Goal: Transaction & Acquisition: Purchase product/service

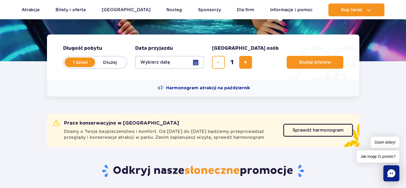
scroll to position [107, 0]
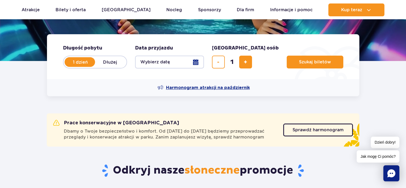
click at [206, 86] on span "Harmonogram atrakcji na październik" at bounding box center [208, 88] width 84 height 6
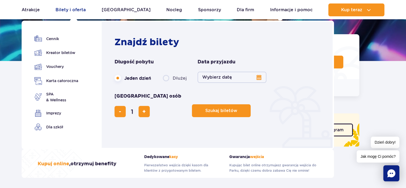
click at [85, 8] on link "Bilety i oferta" at bounding box center [71, 9] width 30 height 13
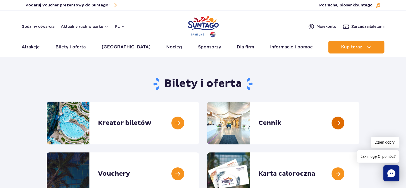
click at [359, 124] on link at bounding box center [359, 122] width 0 height 43
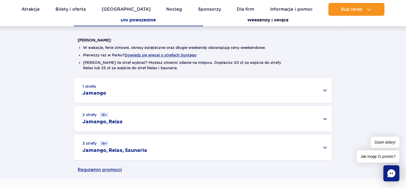
scroll to position [134, 0]
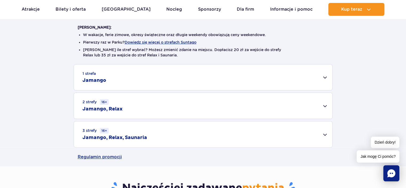
click at [191, 82] on div "1 strefa Jamango" at bounding box center [203, 77] width 259 height 26
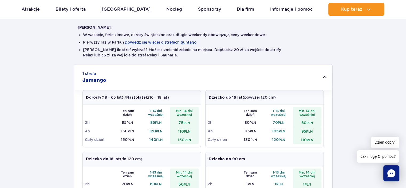
click at [191, 82] on div "1 strefa Jamango" at bounding box center [203, 77] width 259 height 26
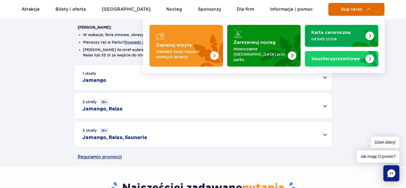
click at [349, 7] on span "Kup teraz" at bounding box center [351, 9] width 21 height 5
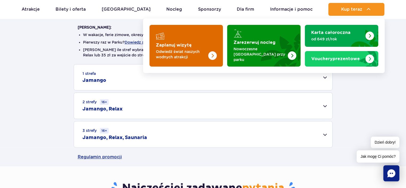
click at [199, 49] on p "Odwiedź świat naszych wodnych atrakcji" at bounding box center [182, 54] width 52 height 11
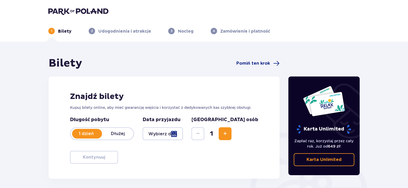
click at [183, 134] on div at bounding box center [163, 133] width 40 height 13
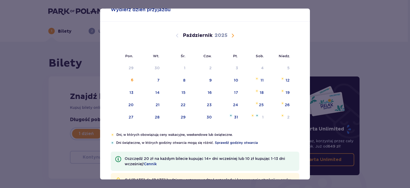
scroll to position [27, 0]
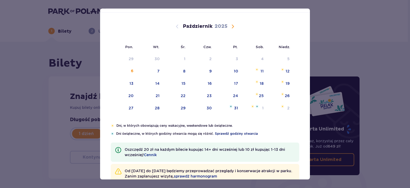
click at [234, 134] on span "Sprawdź godziny otwarcia" at bounding box center [236, 133] width 43 height 5
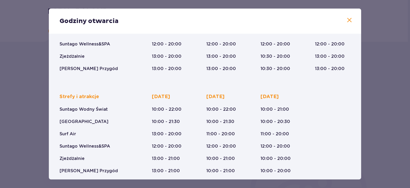
scroll to position [95, 0]
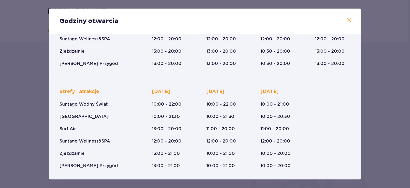
click at [378, 111] on div "Godziny otwarcia Styczeń - Grudzień Trzech Króli (5-6.01.26) Strefy i atrakcje …" at bounding box center [205, 94] width 410 height 188
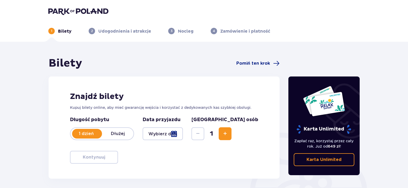
click at [183, 132] on div at bounding box center [163, 133] width 40 height 13
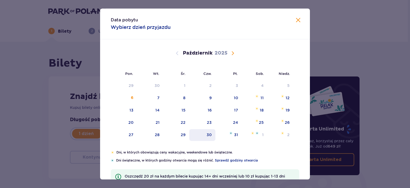
click at [202, 135] on div "30" at bounding box center [202, 135] width 26 height 12
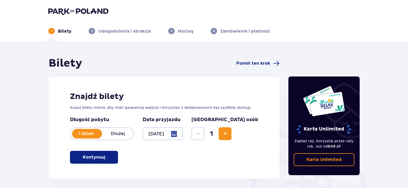
click at [183, 134] on div at bounding box center [163, 133] width 40 height 13
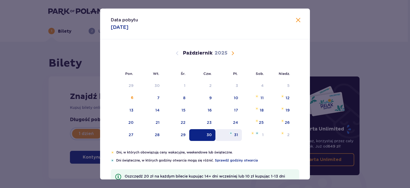
click at [234, 135] on div "31" at bounding box center [236, 134] width 4 height 5
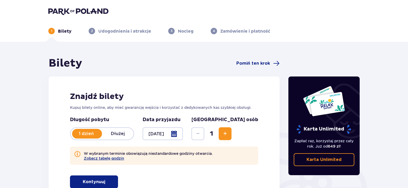
click at [183, 135] on div at bounding box center [163, 133] width 40 height 13
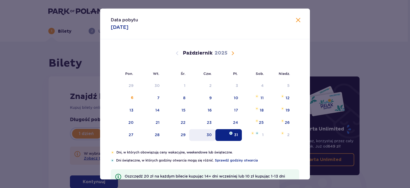
click at [202, 134] on div "30" at bounding box center [202, 135] width 26 height 12
type input "30.10.25"
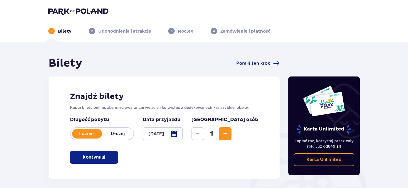
click at [183, 136] on div at bounding box center [163, 133] width 40 height 13
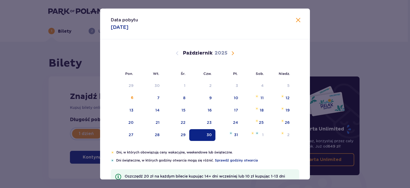
click at [206, 133] on div "30" at bounding box center [202, 135] width 26 height 12
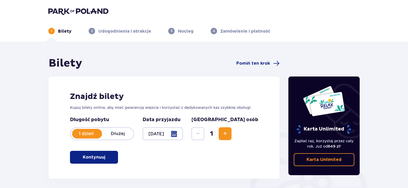
click at [297, 21] on div "1 Bilety 2 Udogodnienia i atrakcje 3 Nocleg 4 Zamówienie i płatność" at bounding box center [204, 24] width 320 height 19
click at [228, 131] on span "Zwiększ" at bounding box center [225, 133] width 6 height 6
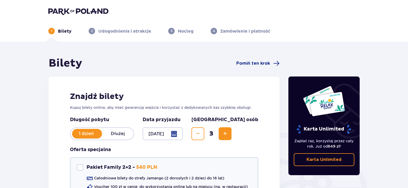
click at [228, 131] on span "Zwiększ" at bounding box center [225, 133] width 6 height 6
click at [239, 141] on div "Długość pobytu 1 dzień Dłużej Pobyt powyżej 1 dnia Data przyjazdu 30.10.25 Licz…" at bounding box center [164, 163] width 188 height 95
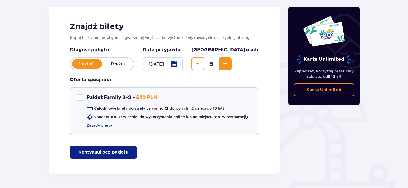
scroll to position [87, 0]
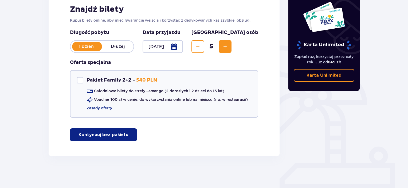
click at [115, 134] on p "Kontynuuj bez pakietu" at bounding box center [104, 135] width 50 height 6
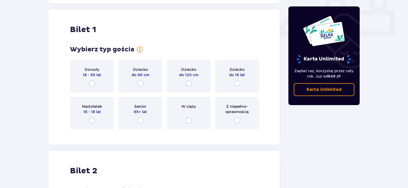
scroll to position [243, 0]
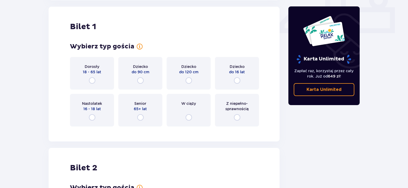
click at [237, 79] on input "radio" at bounding box center [237, 80] width 6 height 6
radio input "true"
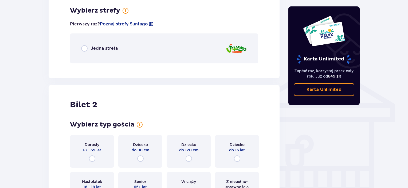
click at [156, 58] on div "Jedna strefa" at bounding box center [164, 48] width 188 height 30
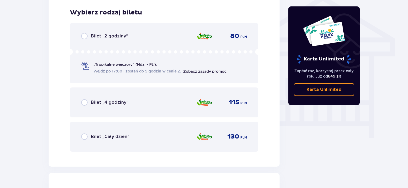
scroll to position [440, 0]
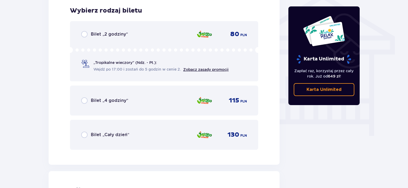
click at [169, 36] on div "Bilet „2 godziny” 80 PLN" at bounding box center [164, 34] width 166 height 6
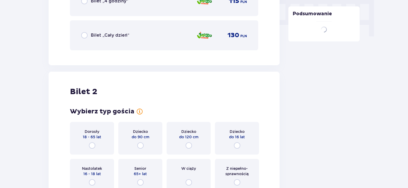
scroll to position [604, 0]
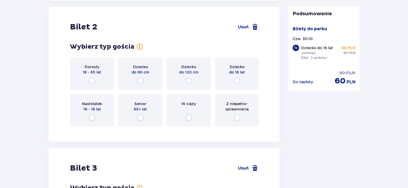
click at [238, 78] on input "radio" at bounding box center [237, 80] width 6 height 6
radio input "true"
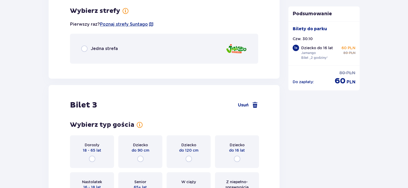
click at [142, 51] on div "Jedna strefa" at bounding box center [164, 49] width 188 height 30
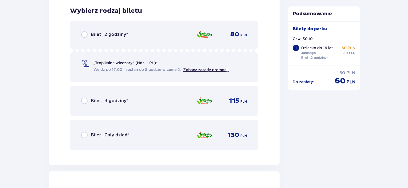
click at [180, 38] on div "Bilet „2 godziny” 80 PLN „Tropikalne wieczory" (Ndz. - Pt.): Wejdź po 17:00 i z…" at bounding box center [164, 51] width 188 height 60
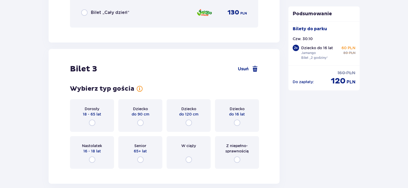
scroll to position [966, 0]
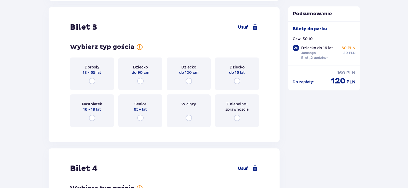
click at [242, 76] on div "Dziecko do 16 lat" at bounding box center [237, 73] width 44 height 33
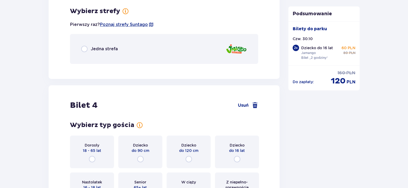
click at [122, 47] on div "Jedna strefa" at bounding box center [164, 49] width 188 height 30
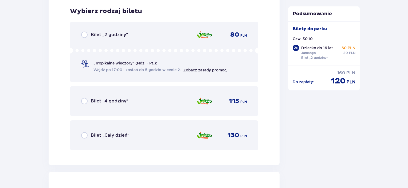
click at [140, 33] on div "Bilet „2 godziny” 80 PLN" at bounding box center [164, 35] width 166 height 6
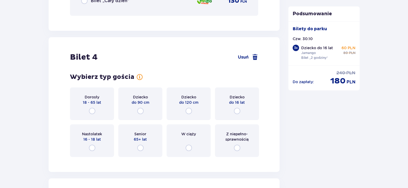
scroll to position [1328, 0]
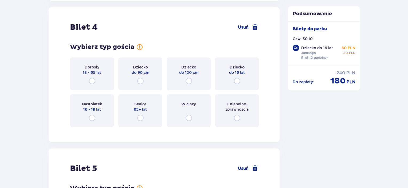
click at [94, 80] on input "radio" at bounding box center [92, 81] width 6 height 6
radio input "true"
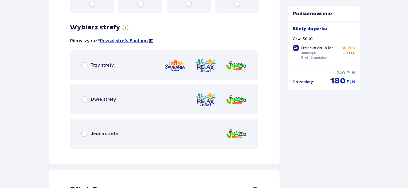
scroll to position [1458, 0]
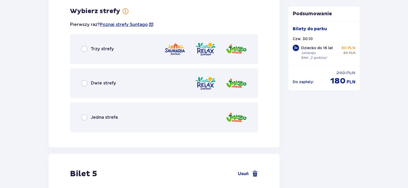
click at [113, 122] on div "Jedna strefa" at bounding box center [164, 117] width 188 height 30
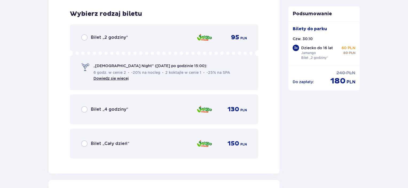
scroll to position [1594, 0]
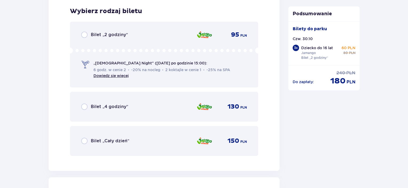
click at [136, 33] on div "Bilet „2 godziny” 95 PLN" at bounding box center [164, 35] width 166 height 6
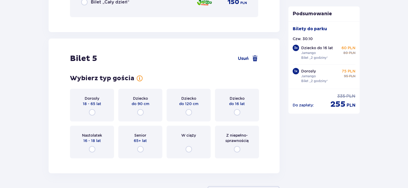
scroll to position [1764, 0]
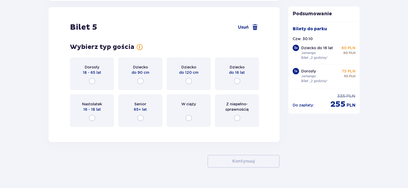
click at [93, 79] on input "radio" at bounding box center [92, 81] width 6 height 6
radio input "true"
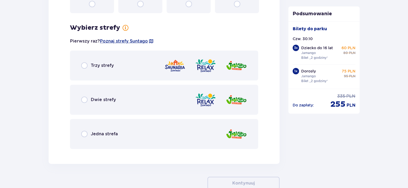
scroll to position [1894, 0]
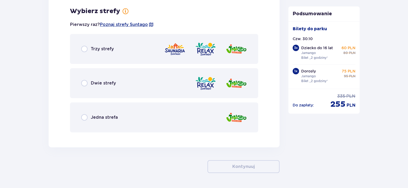
click at [110, 115] on span "Jedna strefa" at bounding box center [104, 117] width 27 height 6
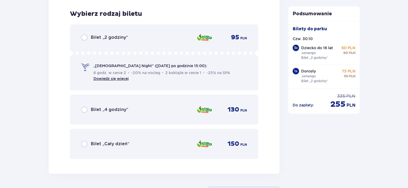
scroll to position [2030, 0]
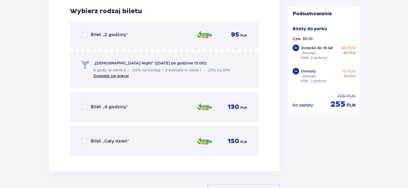
click at [114, 33] on span "Bilet „2 godziny”" at bounding box center [109, 35] width 37 height 6
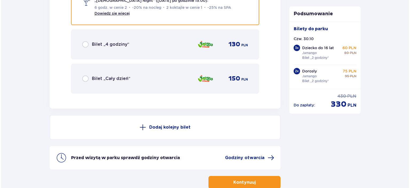
scroll to position [2123, 0]
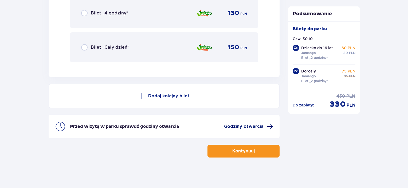
click at [242, 126] on span "Godziny otwarcia" at bounding box center [244, 126] width 40 height 6
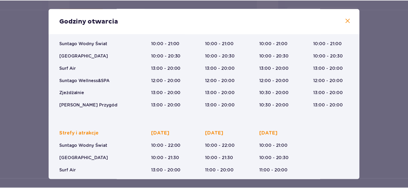
scroll to position [27, 0]
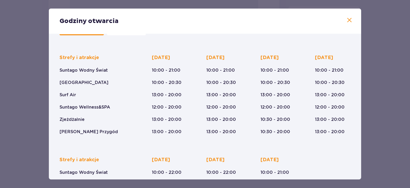
click at [347, 23] on span at bounding box center [349, 20] width 6 height 6
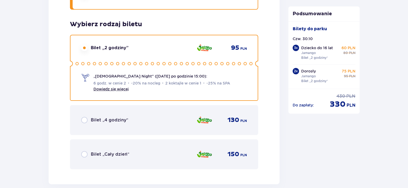
scroll to position [2123, 0]
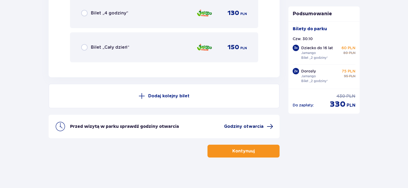
click at [249, 124] on span "Godziny otwarcia" at bounding box center [244, 126] width 40 height 6
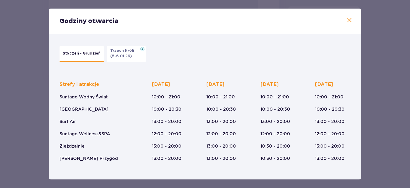
click at [346, 21] on span at bounding box center [349, 20] width 6 height 6
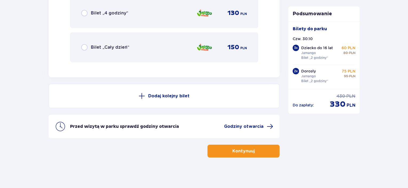
click at [232, 148] on p "Kontynuuj" at bounding box center [243, 151] width 22 height 6
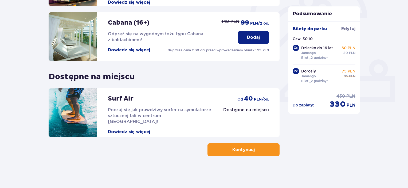
scroll to position [174, 0]
click at [233, 147] on p "Kontynuuj" at bounding box center [243, 150] width 22 height 6
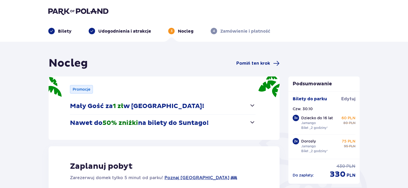
click at [253, 123] on span "button" at bounding box center [252, 122] width 6 height 6
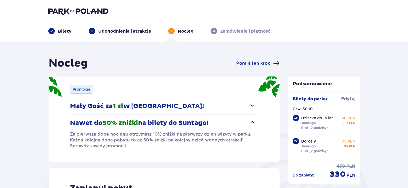
click at [253, 123] on span "button" at bounding box center [252, 122] width 6 height 6
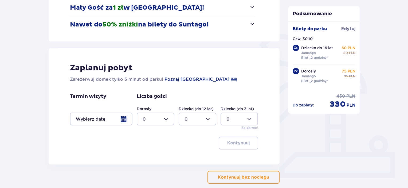
scroll to position [126, 0]
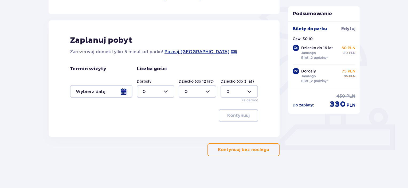
click at [258, 154] on button "Kontynuuj bez noclegu" at bounding box center [243, 149] width 72 height 13
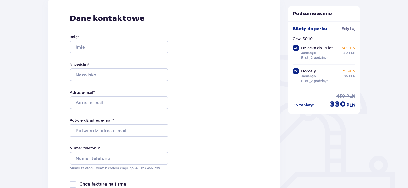
scroll to position [80, 0]
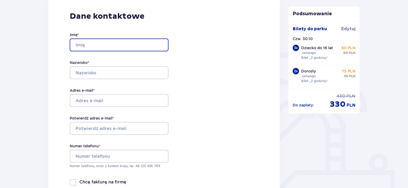
click at [105, 43] on input "Imię *" at bounding box center [119, 44] width 99 height 13
type input "Yuliia"
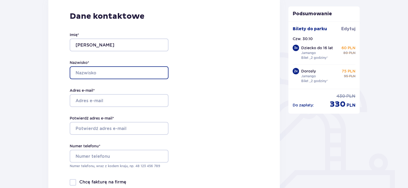
click at [94, 73] on input "Nazwisko *" at bounding box center [119, 72] width 99 height 13
type input "Chernokhvostova"
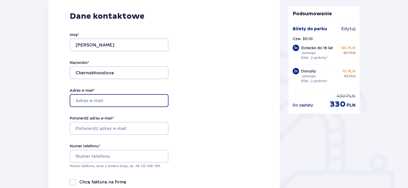
click at [102, 100] on input "Adres e-mail *" at bounding box center [119, 100] width 99 height 13
type input "[EMAIL_ADDRESS][DOMAIN_NAME]"
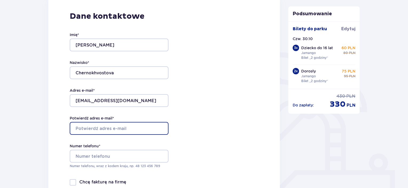
click at [105, 126] on input "Potwierdź adres e-mail *" at bounding box center [119, 128] width 99 height 13
type input "[EMAIL_ADDRESS][DOMAIN_NAME]"
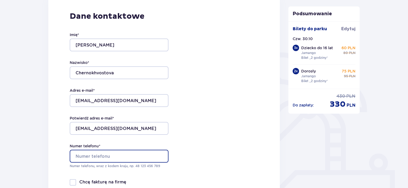
click at [116, 153] on input "Numer telefonu *" at bounding box center [119, 156] width 99 height 13
type input "791787598"
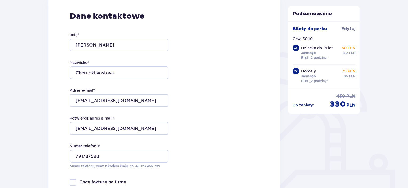
click at [185, 128] on div "Dane kontaktowe Imię * Yuliia Nazwisko * Chernokhvostova Adres e-mail * juliaba…" at bounding box center [164, 108] width 232 height 224
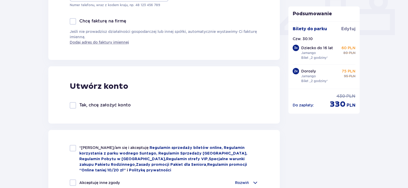
scroll to position [267, 0]
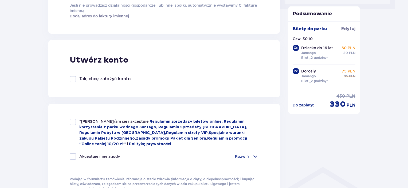
click at [69, 122] on div "*Zapoznałem/am się i akceptuję Regulamin sprzedaży biletów online, Regulamin ko…" at bounding box center [164, 155] width 232 height 102
click at [72, 123] on div at bounding box center [73, 122] width 6 height 6
checkbox input "true"
click at [70, 154] on div at bounding box center [73, 156] width 6 height 6
checkbox input "true"
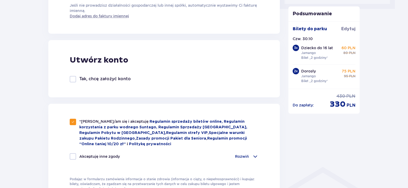
checkbox input "true"
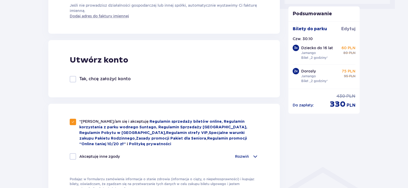
checkbox input "true"
click at [75, 155] on div at bounding box center [73, 156] width 6 height 6
checkbox input "false"
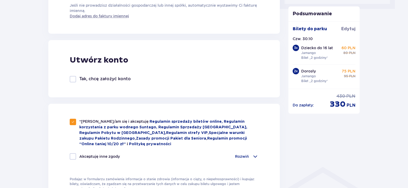
checkbox input "false"
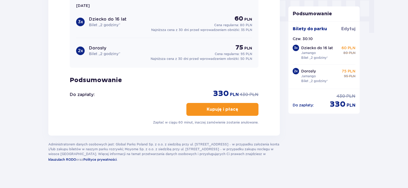
scroll to position [548, 0]
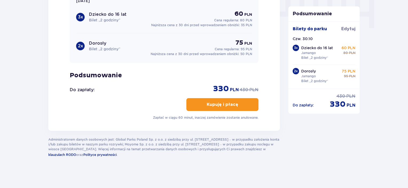
click at [240, 103] on span "button" at bounding box center [239, 104] width 6 height 6
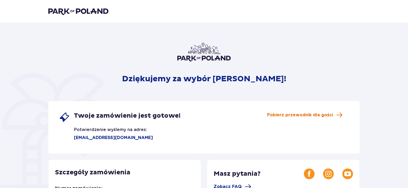
click at [307, 112] on span "Pobierz przewodnik dla gości" at bounding box center [300, 115] width 66 height 6
